Goal: Transaction & Acquisition: Obtain resource

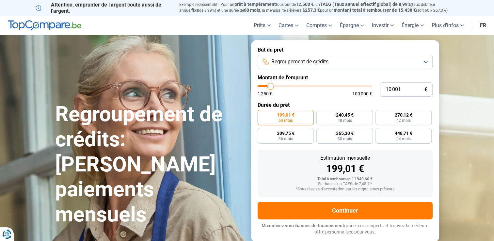
type input "4 500"
type input "4500"
type input "4 250"
type input "4250"
type input "4 000"
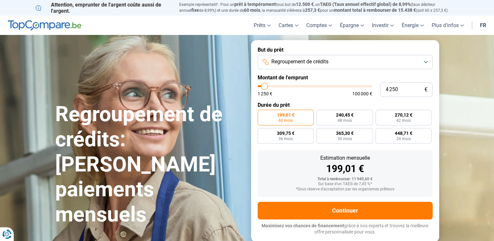
type input "4000"
type input "1 250"
type input "1250"
click at [261, 87] on input "range" at bounding box center [315, 86] width 115 height 2
radio input "true"
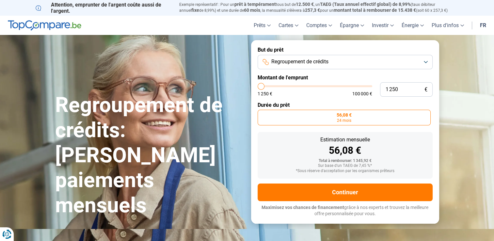
type input "2 750"
type input "2750"
type input "3 000"
type input "3000"
type input "3 250"
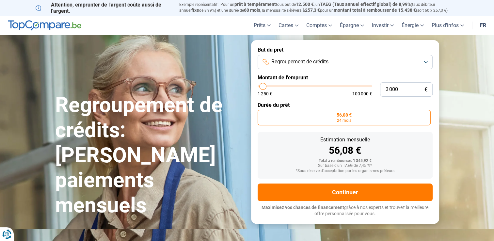
type input "3250"
type input "3 500"
type input "3500"
type input "3 750"
type input "3750"
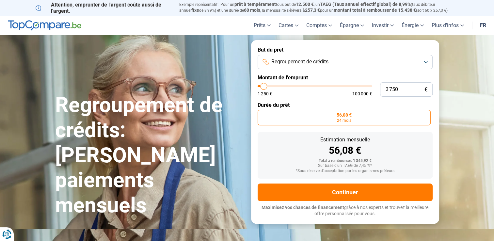
type input "4 000"
type input "4000"
type input "4 250"
type input "4250"
type input "4 500"
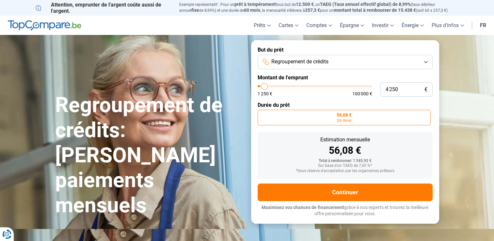
type input "4500"
type input "4 250"
type input "4250"
type input "4 000"
type input "4000"
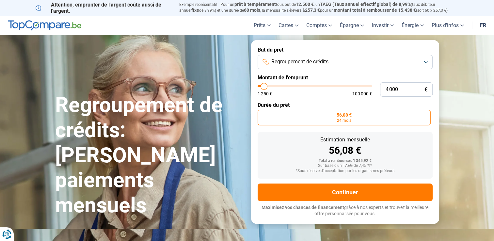
type input "3 750"
type input "3750"
type input "3 500"
type input "3500"
click at [264, 87] on input "range" at bounding box center [315, 86] width 115 height 2
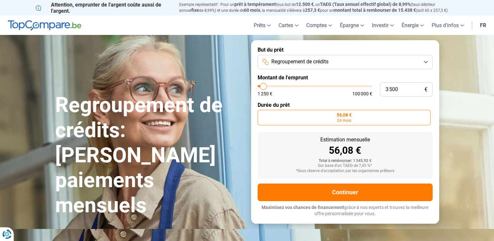
radio input "false"
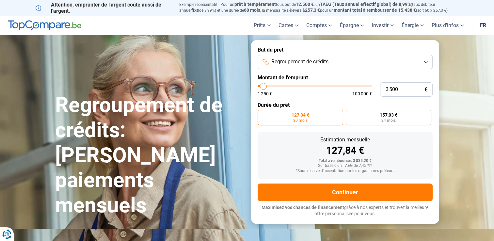
type input "2 000"
type input "2000"
type input "1 750"
type input "1750"
type input "1 500"
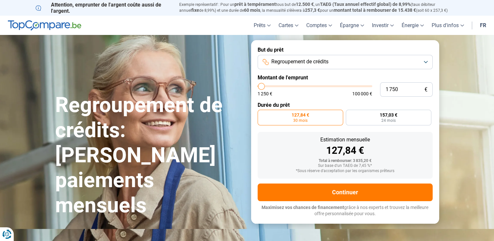
type input "1500"
type input "1 750"
type input "1750"
type input "2 000"
type input "2000"
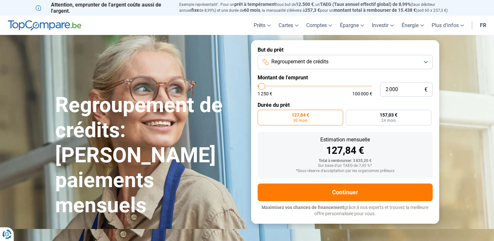
type input "2 500"
type input "2500"
type input "2 750"
type input "2750"
type input "3 000"
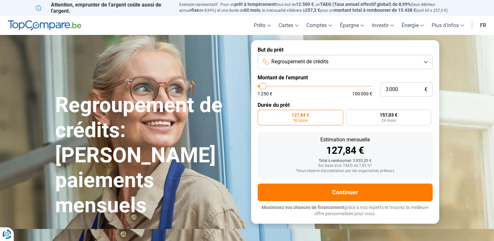
type input "3000"
click at [263, 86] on input "range" at bounding box center [315, 86] width 115 height 2
click at [379, 107] on label "Durée du prêt" at bounding box center [345, 105] width 175 height 6
click at [382, 119] on span "24 mois" at bounding box center [388, 121] width 14 height 4
click at [350, 114] on input "134,60 € 24 mois" at bounding box center [348, 112] width 4 height 4
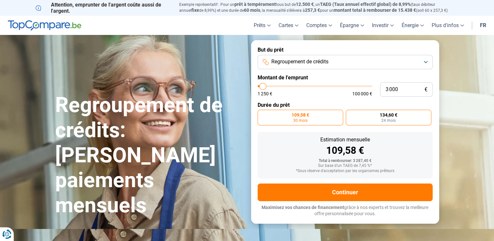
radio input "true"
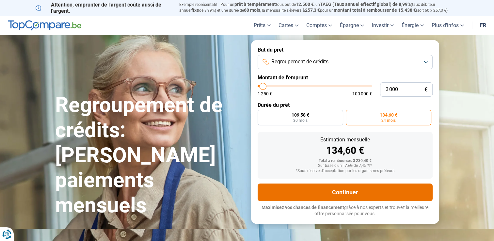
click at [361, 194] on button "Continuer" at bounding box center [345, 193] width 175 height 18
